Goal: Information Seeking & Learning: Learn about a topic

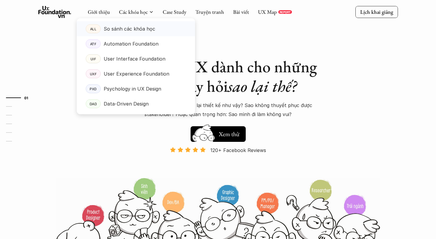
click at [136, 28] on p "So sánh các khóa học" at bounding box center [130, 28] width 52 height 9
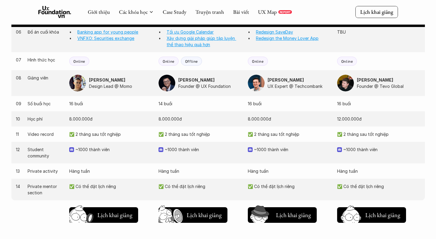
scroll to position [556, 0]
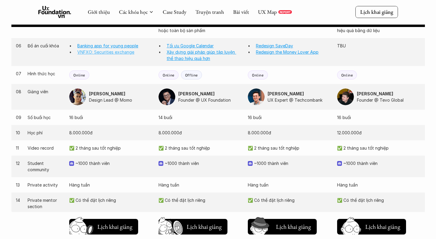
click at [116, 50] on link "VNFXO: Securities exchange" at bounding box center [105, 51] width 57 height 5
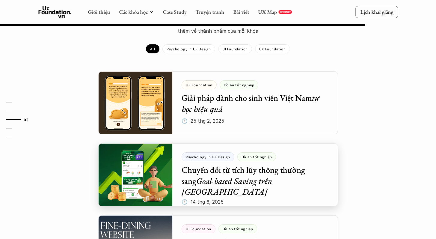
scroll to position [427, 0]
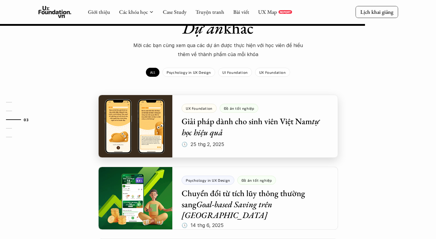
click at [226, 110] on div at bounding box center [218, 126] width 240 height 63
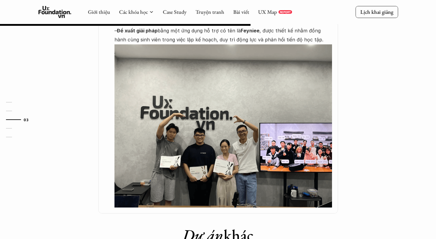
scroll to position [419, 0]
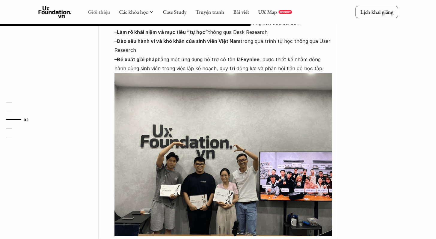
click at [102, 10] on link "Giới thiệu" at bounding box center [99, 11] width 22 height 7
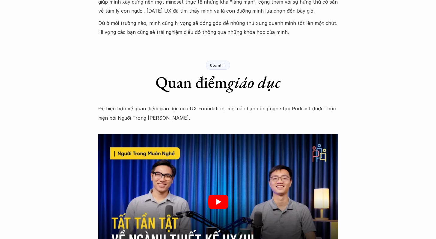
scroll to position [797, 0]
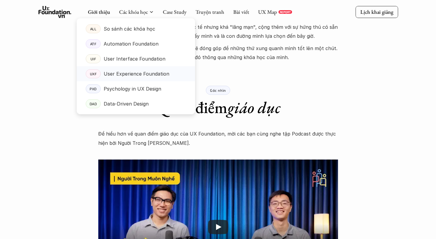
click at [129, 70] on p "User Experience Foundation" at bounding box center [137, 73] width 66 height 9
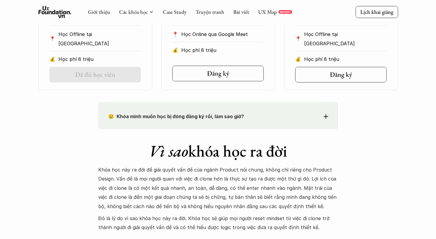
scroll to position [401, 0]
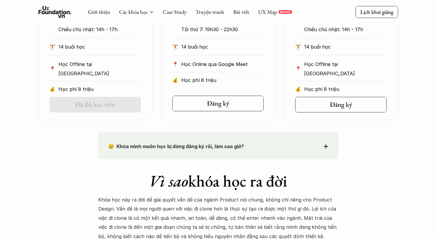
click at [325, 148] on icon at bounding box center [326, 146] width 4 height 4
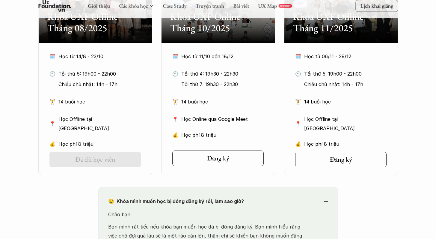
scroll to position [305, 0]
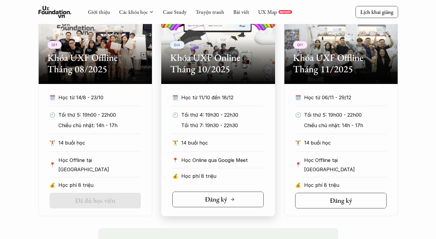
click at [222, 197] on h5 "Đăng ký" at bounding box center [216, 200] width 22 height 8
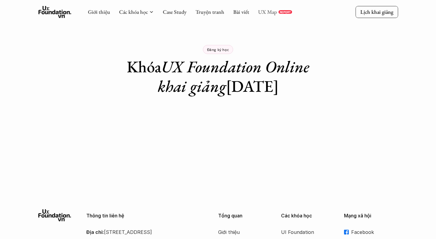
click at [273, 13] on link "UX Map" at bounding box center [267, 11] width 19 height 7
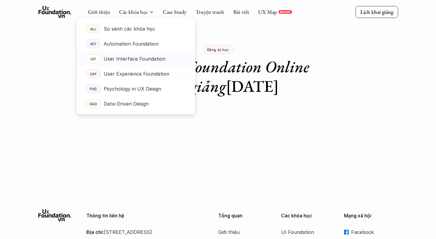
click at [137, 61] on p "User Interface Foundation" at bounding box center [135, 58] width 62 height 9
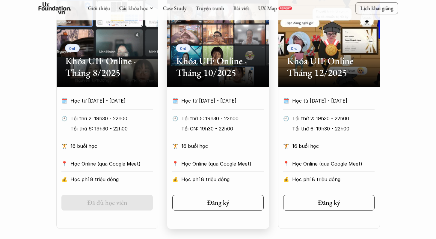
scroll to position [310, 0]
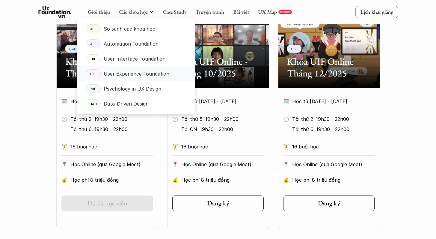
click at [124, 71] on p "User Experience Foundation" at bounding box center [137, 73] width 66 height 9
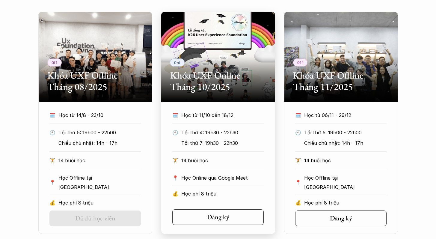
scroll to position [378, 0]
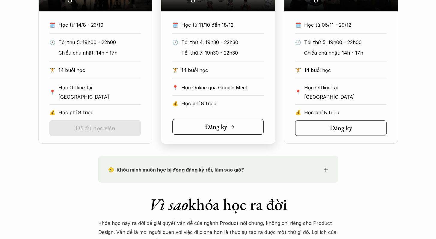
click at [227, 127] on div "Đăng ký" at bounding box center [220, 127] width 30 height 8
click at [344, 124] on h5 "Đăng ký" at bounding box center [339, 128] width 22 height 8
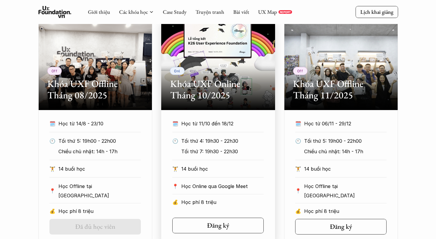
scroll to position [276, 0]
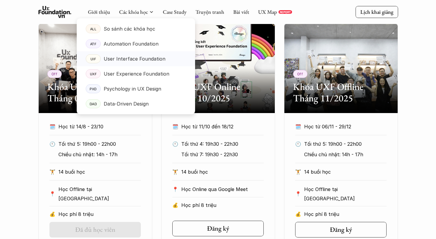
click at [128, 59] on p "User Interface Foundation" at bounding box center [135, 58] width 62 height 9
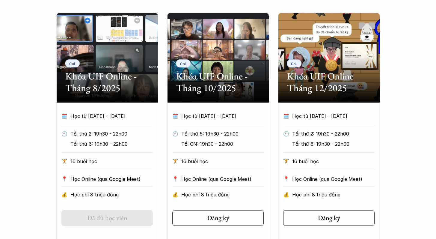
scroll to position [361, 0]
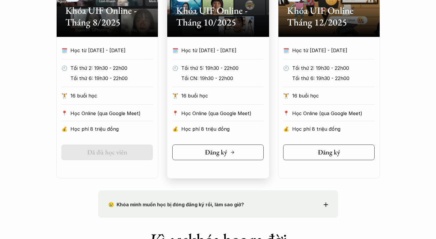
click at [224, 154] on h5 "Đăng ký" at bounding box center [216, 152] width 22 height 8
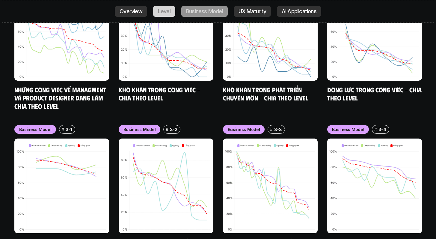
scroll to position [2490, 0]
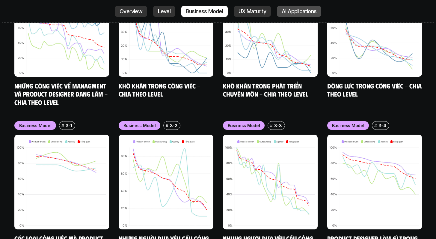
click at [290, 15] on link "AI Applications" at bounding box center [299, 11] width 44 height 11
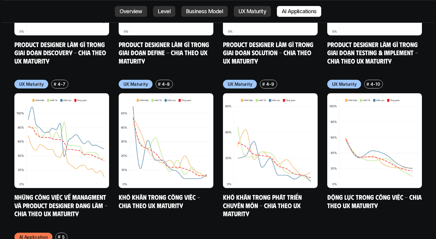
scroll to position [3131, 0]
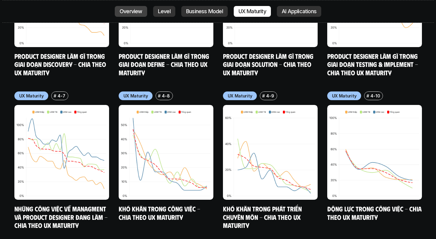
click at [126, 13] on p "Overview" at bounding box center [131, 11] width 23 height 6
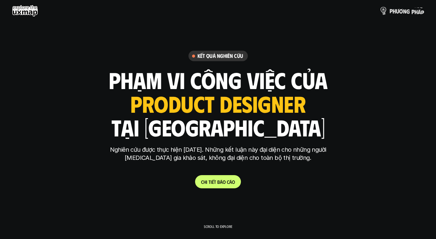
click at [407, 13] on p "p h ư ơ n g p h á p" at bounding box center [407, 10] width 34 height 7
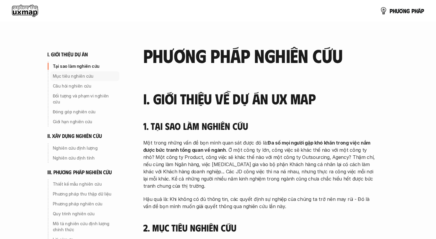
click at [78, 76] on p "Mục tiêu nghiên cứu" at bounding box center [85, 76] width 64 height 6
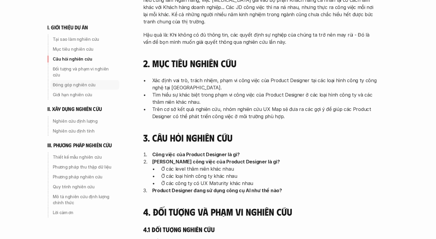
scroll to position [177, 0]
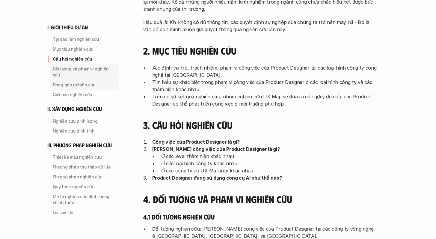
click at [90, 72] on div "Đối tượng và phạm vi nghiên cứu" at bounding box center [84, 72] width 69 height 16
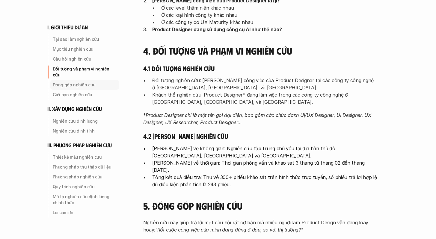
click at [87, 82] on p "Đóng góp nghiên cứu" at bounding box center [85, 85] width 64 height 6
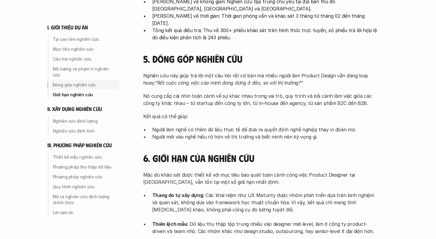
scroll to position [473, 0]
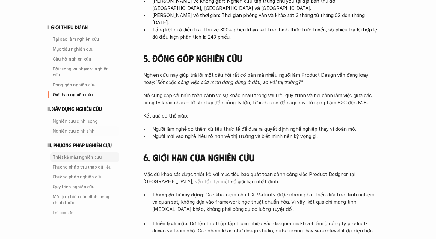
click at [80, 154] on p "Thiết kế mẫu nghiên cứu" at bounding box center [85, 157] width 64 height 6
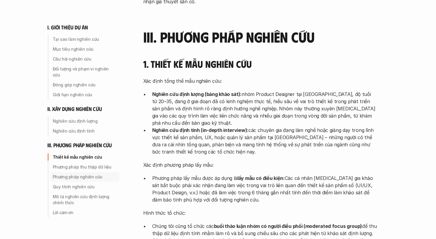
scroll to position [1343, 0]
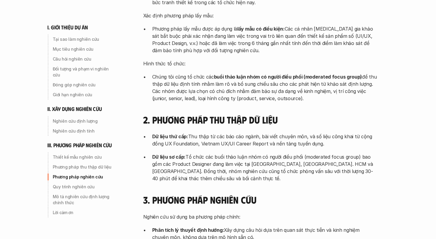
click at [80, 174] on p "Phương pháp nghiên cứu" at bounding box center [85, 177] width 64 height 6
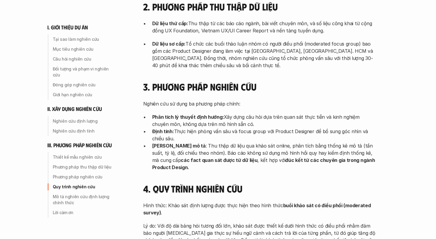
click at [73, 184] on p "Quy trình nghiên cứu" at bounding box center [85, 187] width 64 height 6
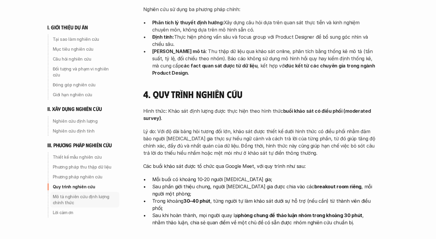
click at [70, 194] on p "Mô tả nghiên cứu định lượng chính thức" at bounding box center [85, 200] width 64 height 12
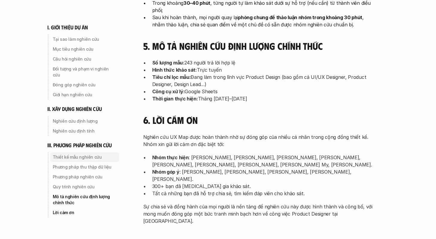
scroll to position [1968, 0]
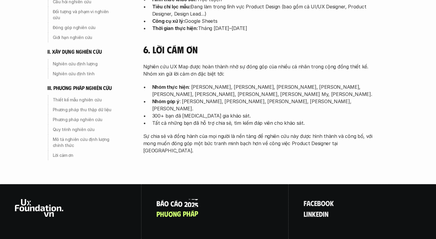
click at [173, 199] on p "B á o c á o 2 0 2 5" at bounding box center [178, 203] width 42 height 8
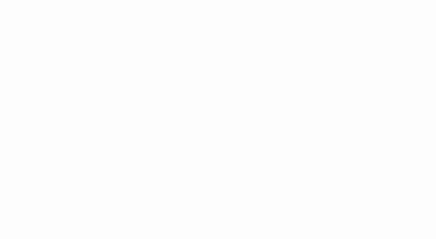
scroll to position [989, 0]
click at [98, 105] on div "Giới thiệu Các khóa học Case Study Truyện tranh Bài viết UX Map REPORT Lịch kha…" at bounding box center [218, 135] width 436 height 1246
click at [82, 115] on div "Giới thiệu Các khóa học Case Study Truyện tranh Bài viết UX Map REPORT Lịch kha…" at bounding box center [218, 230] width 436 height 1246
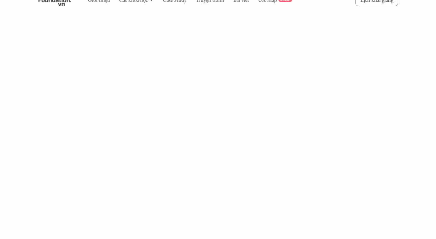
scroll to position [502, 0]
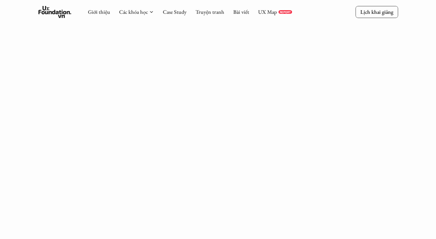
click at [342, 105] on div "Giới thiệu Các khóa học Case Study Truyện tranh Bài viết UX Map REPORT Lịch kha…" at bounding box center [218, 121] width 436 height 1246
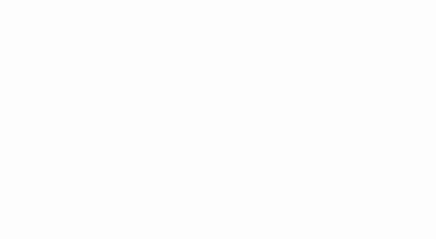
scroll to position [802, 0]
